Goal: Information Seeking & Learning: Learn about a topic

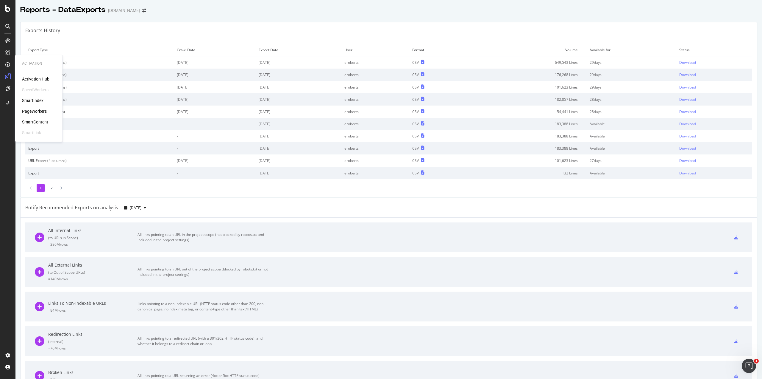
scroll to position [1, 0]
click at [35, 89] on div "RealKeywords" at bounding box center [35, 87] width 27 height 6
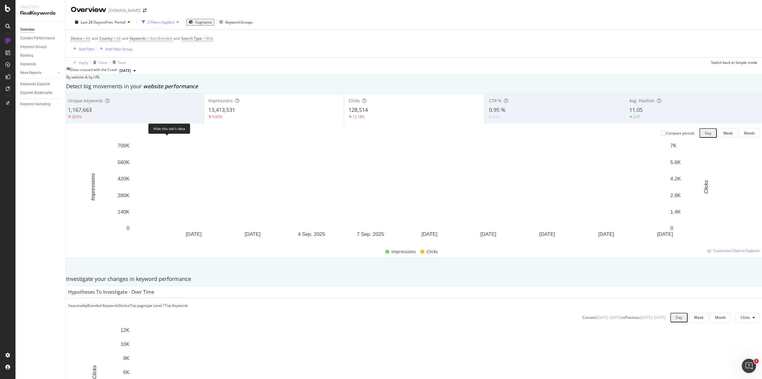
scroll to position [655, 0]
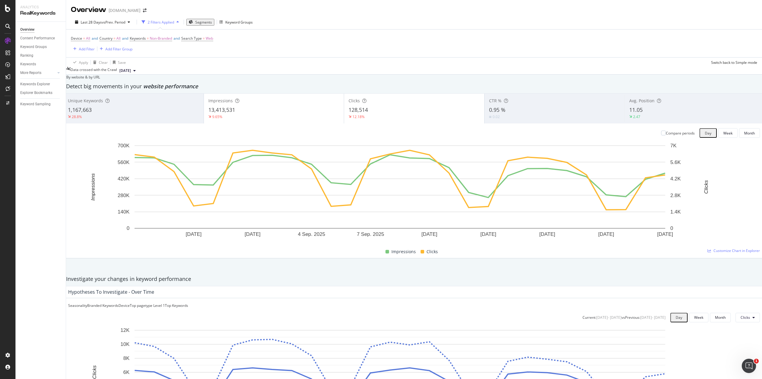
click at [57, 72] on div at bounding box center [59, 73] width 6 height 6
drag, startPoint x: 46, startPoint y: 119, endPoint x: 59, endPoint y: 113, distance: 13.7
click at [46, 119] on div "Keywords Explorer" at bounding box center [35, 119] width 30 height 6
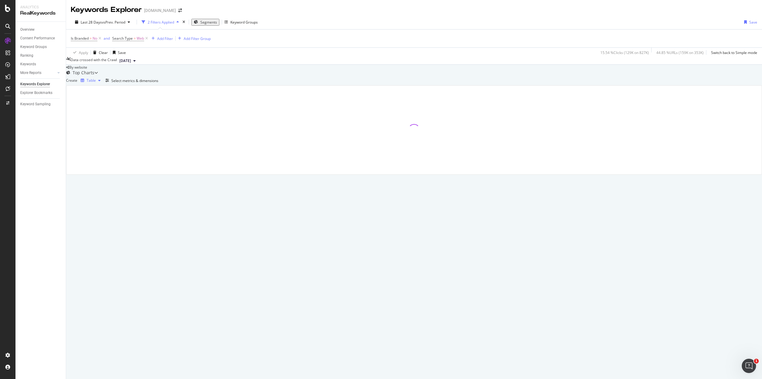
click at [96, 82] on div "Table" at bounding box center [91, 81] width 9 height 4
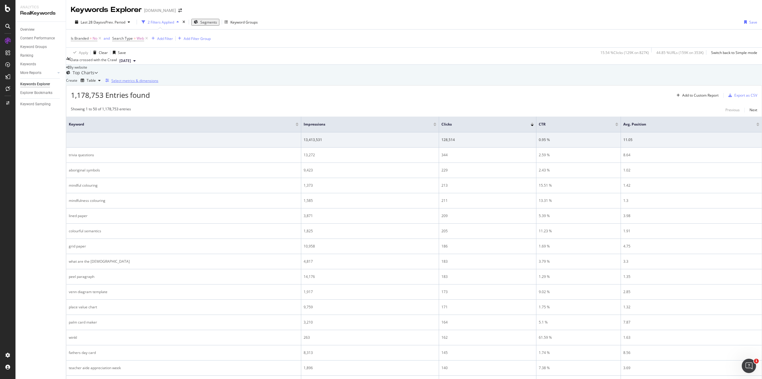
click at [158, 83] on div "Select metrics & dimensions" at bounding box center [134, 80] width 47 height 5
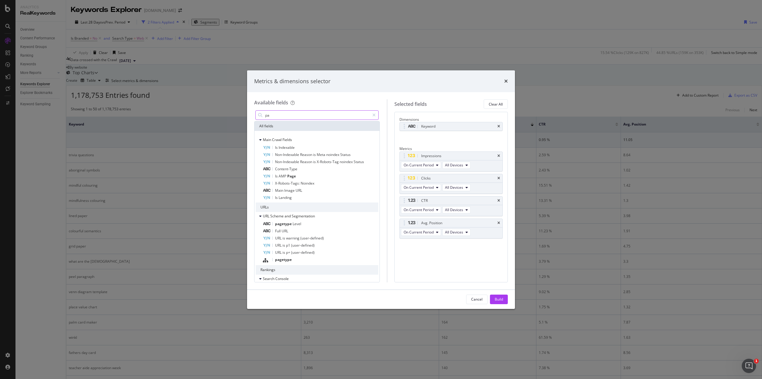
type input "p"
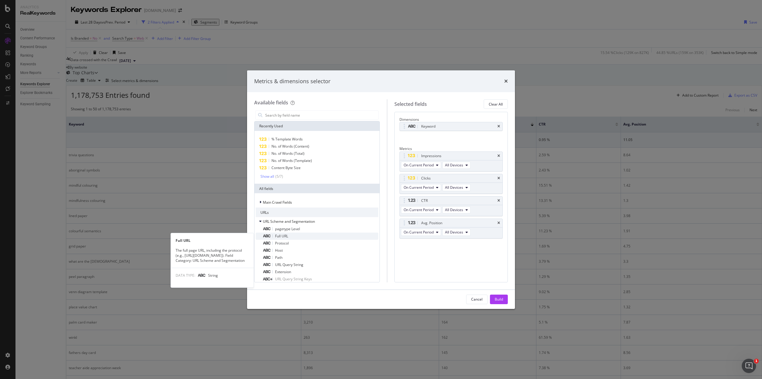
click at [306, 234] on div "Full URL" at bounding box center [321, 235] width 116 height 7
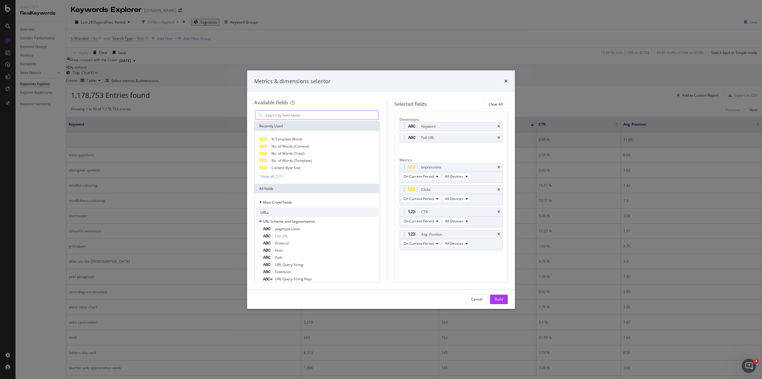
click at [286, 115] on input "modal" at bounding box center [322, 114] width 114 height 9
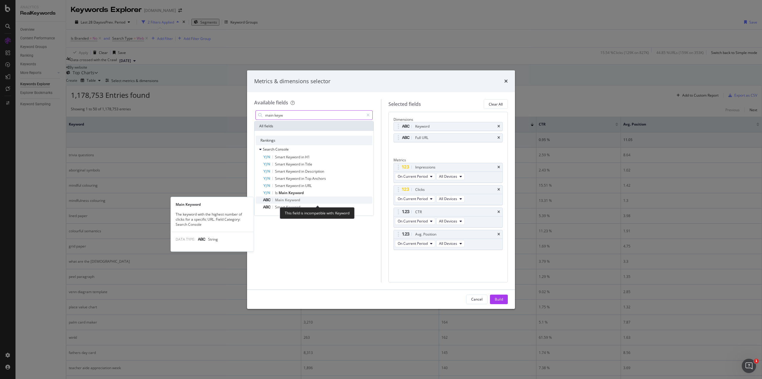
type input "main keyw"
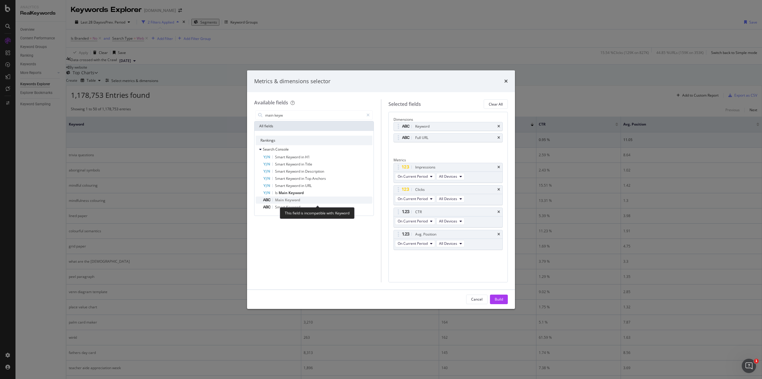
click at [325, 199] on div "Main Keyword" at bounding box center [318, 199] width 110 height 7
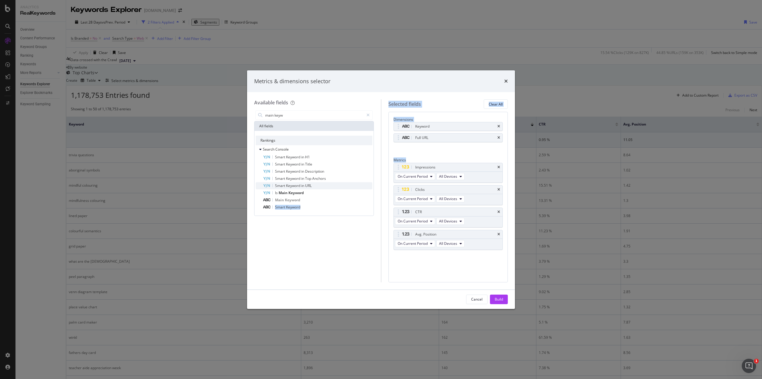
drag, startPoint x: 325, startPoint y: 199, endPoint x: 342, endPoint y: 186, distance: 21.6
click at [416, 160] on div "Available fields main keyw All fields Rankings Search Console Smart Keyword in …" at bounding box center [381, 190] width 254 height 183
click at [302, 200] on div "Main Keyword" at bounding box center [318, 199] width 110 height 7
drag, startPoint x: 292, startPoint y: 199, endPoint x: 430, endPoint y: 162, distance: 142.8
click at [430, 162] on div "Available fields main keyw All fields Rankings Search Console Smart Keyword in …" at bounding box center [381, 190] width 254 height 183
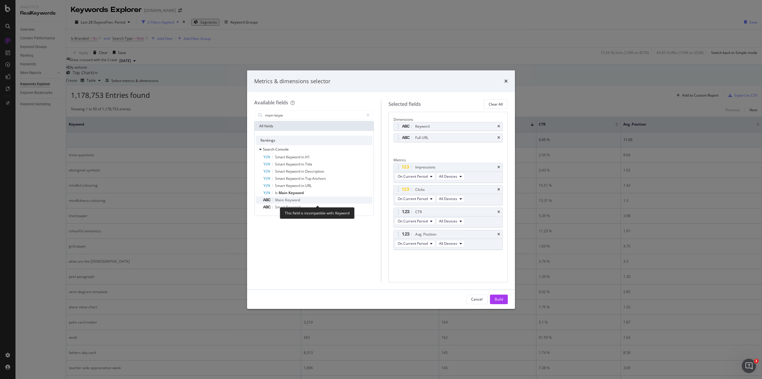
click at [278, 198] on span "Main" at bounding box center [280, 199] width 10 height 5
click at [501, 128] on div "Keyword" at bounding box center [448, 126] width 109 height 8
click at [499, 128] on icon "times" at bounding box center [499, 126] width 3 height 4
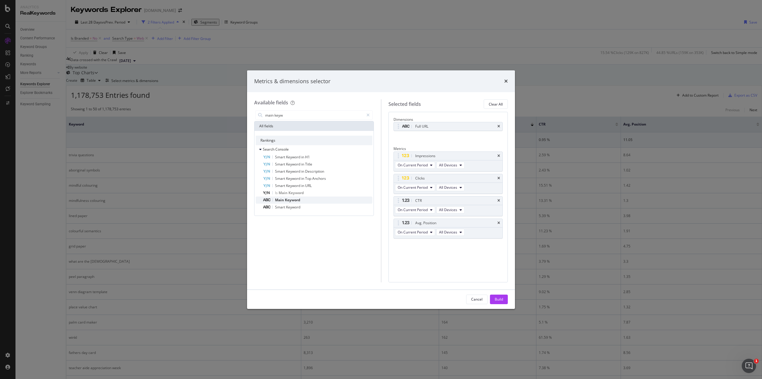
click at [302, 199] on div "Main Keyword" at bounding box center [318, 199] width 110 height 7
drag, startPoint x: 466, startPoint y: 253, endPoint x: 472, endPoint y: 140, distance: 112.7
click at [472, 140] on body "Analytics RealKeywords Overview Content Performance Keyword Groups Ranking Keyw…" at bounding box center [381, 189] width 762 height 379
click at [500, 294] on button "Build" at bounding box center [499, 299] width 18 height 10
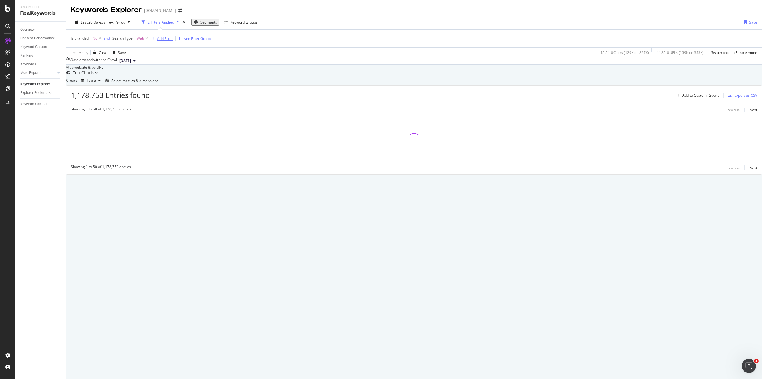
click at [165, 39] on div "Add Filter" at bounding box center [165, 38] width 16 height 5
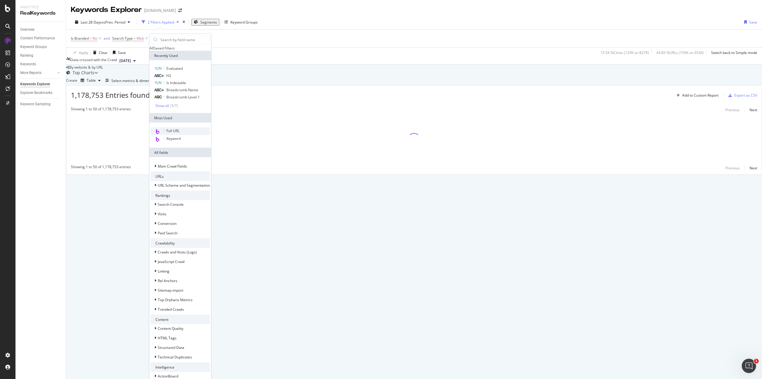
click at [183, 135] on div "Full URL" at bounding box center [180, 131] width 59 height 8
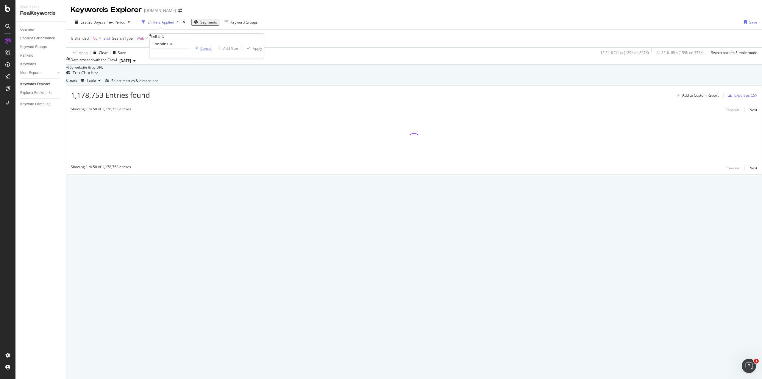
click at [200, 51] on div "Cancel" at bounding box center [205, 48] width 11 height 5
click at [163, 38] on div "Add Filter" at bounding box center [165, 38] width 16 height 5
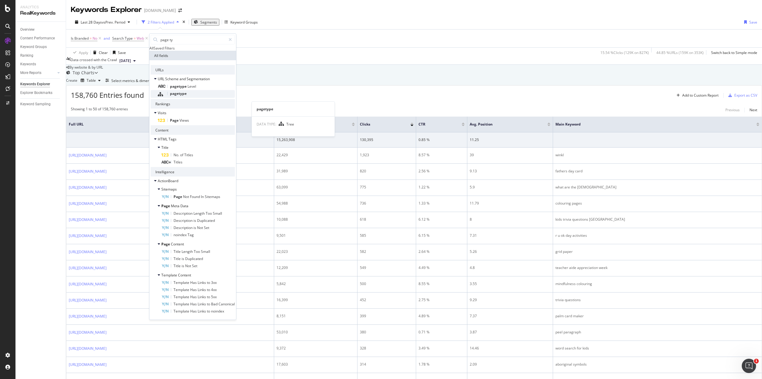
type input "page ty"
click at [183, 98] on div "pagetype" at bounding box center [196, 94] width 77 height 8
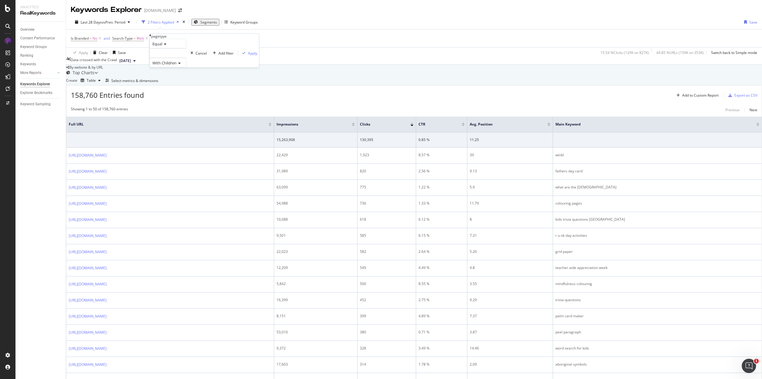
click at [172, 58] on div at bounding box center [168, 53] width 37 height 10
click at [168, 63] on span "resource" at bounding box center [161, 60] width 15 height 5
click at [248, 56] on div "Apply" at bounding box center [252, 53] width 9 height 5
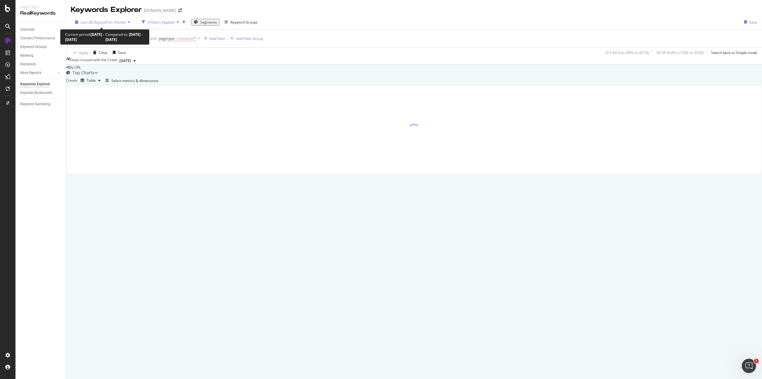
click at [121, 21] on span "vs Prev. Period" at bounding box center [114, 22] width 24 height 5
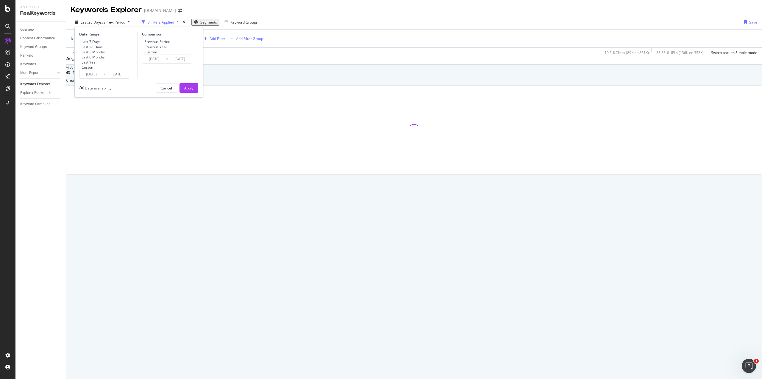
click at [85, 60] on div "Last 6 Months" at bounding box center [92, 57] width 26 height 5
type input "[DATE]"
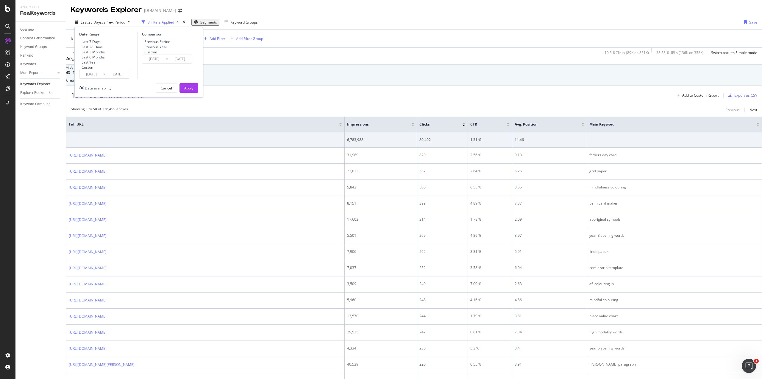
click at [79, 62] on div "Last Year" at bounding box center [79, 62] width 0 height 0
type input "[DATE]"
click at [79, 67] on div "Custom" at bounding box center [79, 67] width 0 height 0
type input "[DATE]"
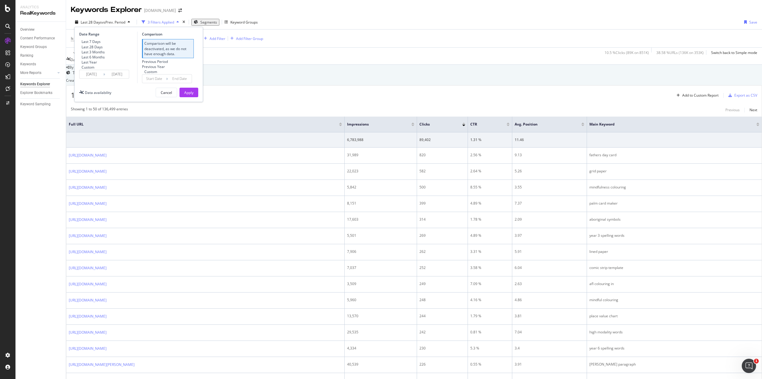
type input "[DATE]"
click at [101, 78] on input "[DATE]" at bounding box center [92, 74] width 24 height 8
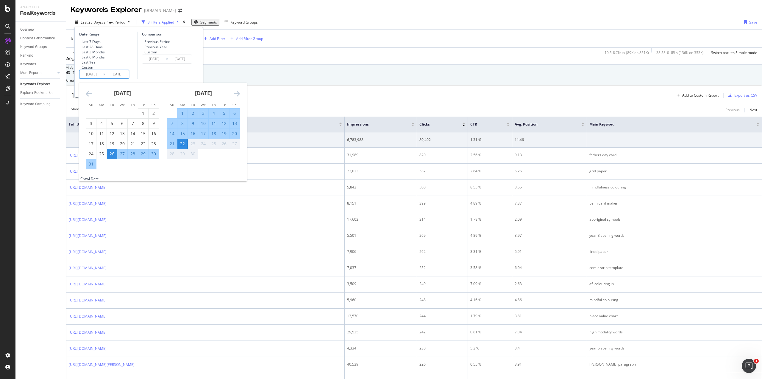
click at [89, 97] on icon "Move backward to switch to the previous month." at bounding box center [89, 93] width 6 height 7
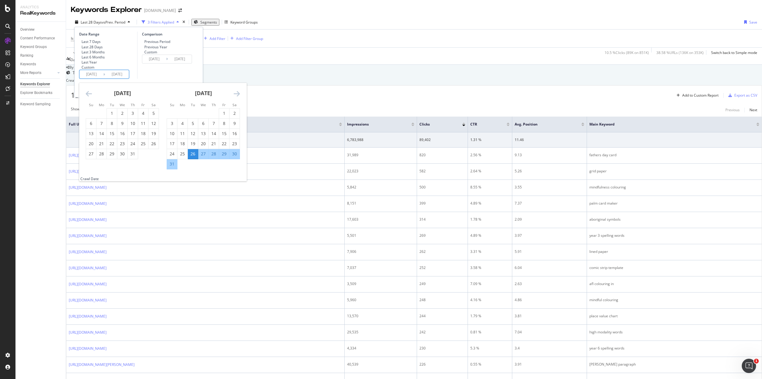
click at [90, 97] on icon "Move backward to switch to the previous month." at bounding box center [89, 93] width 6 height 7
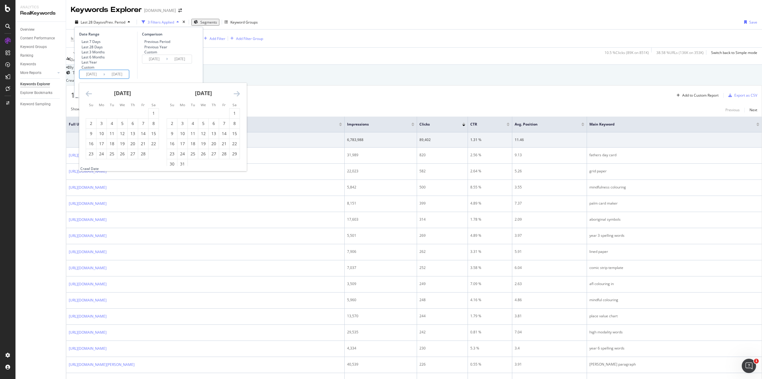
click at [90, 97] on icon "Move backward to switch to the previous month." at bounding box center [89, 93] width 6 height 7
click at [122, 116] on div "1" at bounding box center [122, 113] width 10 height 6
type input "[DATE]"
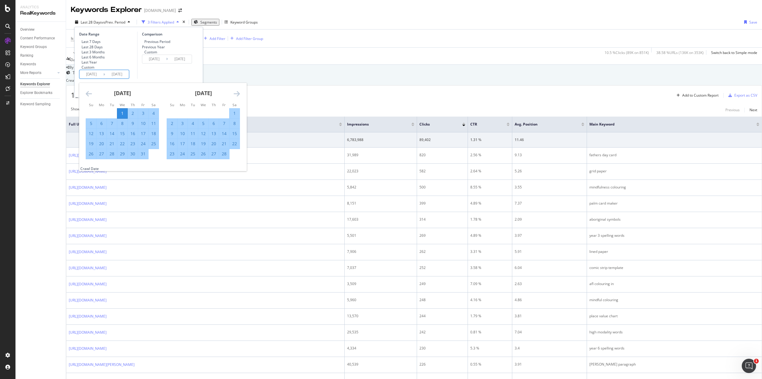
click at [153, 79] on div "Comparison Previous Period Previous Year Custom [DATE] Navigate forward to inte…" at bounding box center [165, 55] width 57 height 47
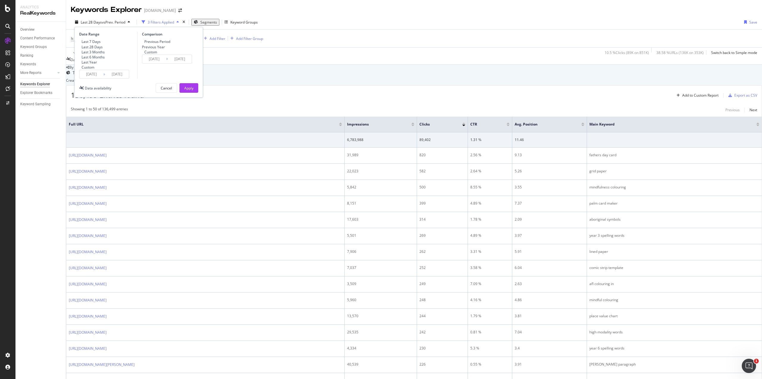
click at [147, 55] on div "Custom" at bounding box center [156, 51] width 28 height 5
click at [142, 42] on div "Previous Period" at bounding box center [142, 42] width 0 height 0
click at [189, 91] on div "Apply" at bounding box center [188, 87] width 9 height 5
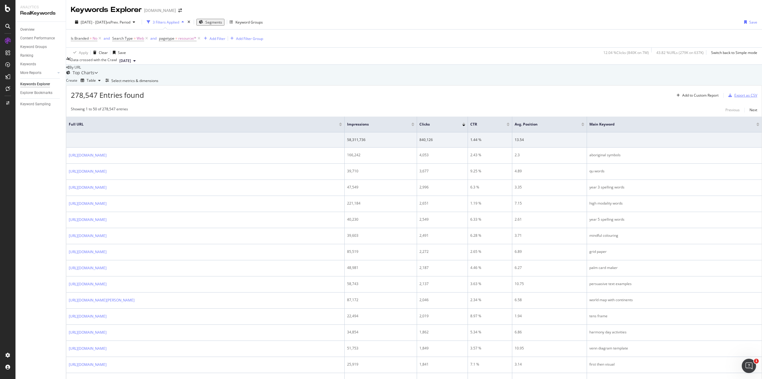
click at [735, 98] on div "Export as CSV" at bounding box center [746, 95] width 23 height 5
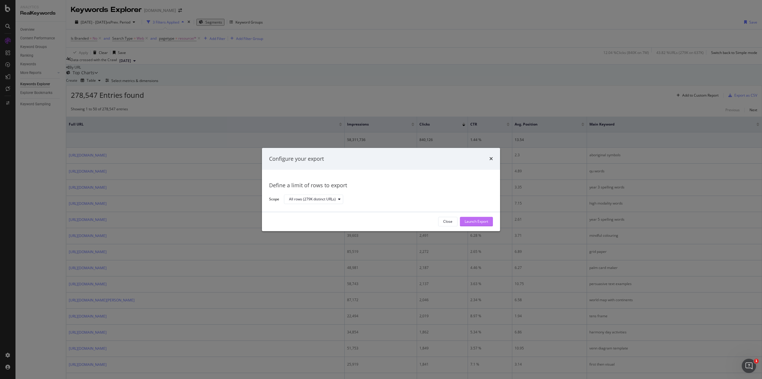
click at [486, 222] on div "Launch Export" at bounding box center [477, 221] width 24 height 5
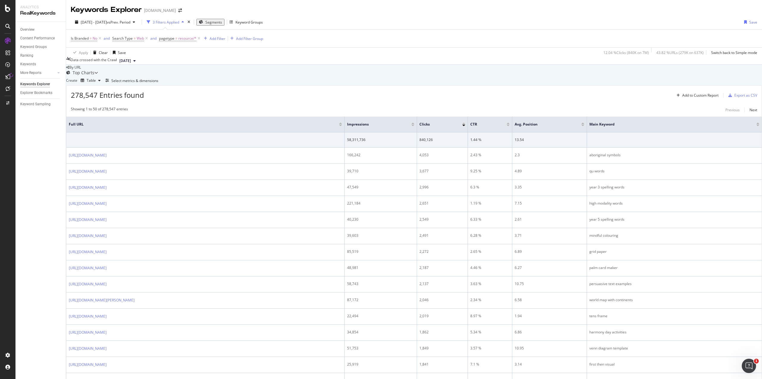
click at [7, 74] on icon at bounding box center [7, 76] width 5 height 5
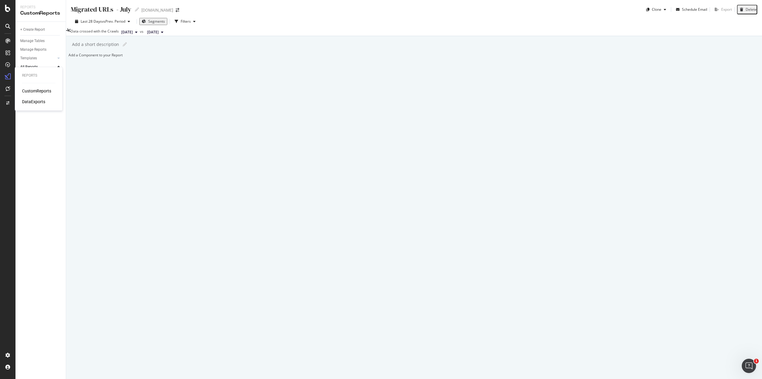
click at [33, 100] on div "DataExports" at bounding box center [33, 102] width 23 height 6
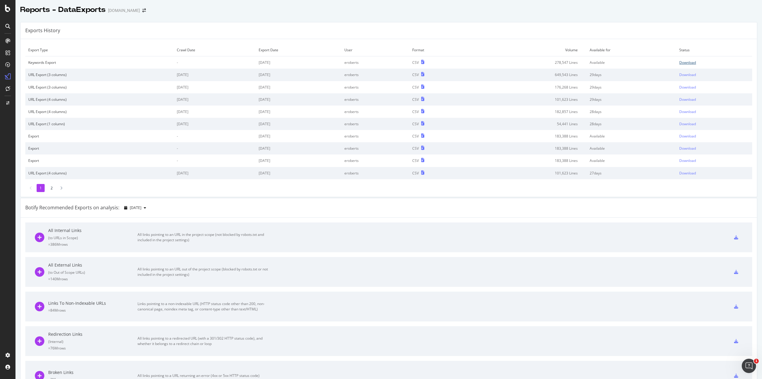
click at [681, 62] on div "Download" at bounding box center [688, 62] width 17 height 5
